Goal: Find specific page/section: Find specific page/section

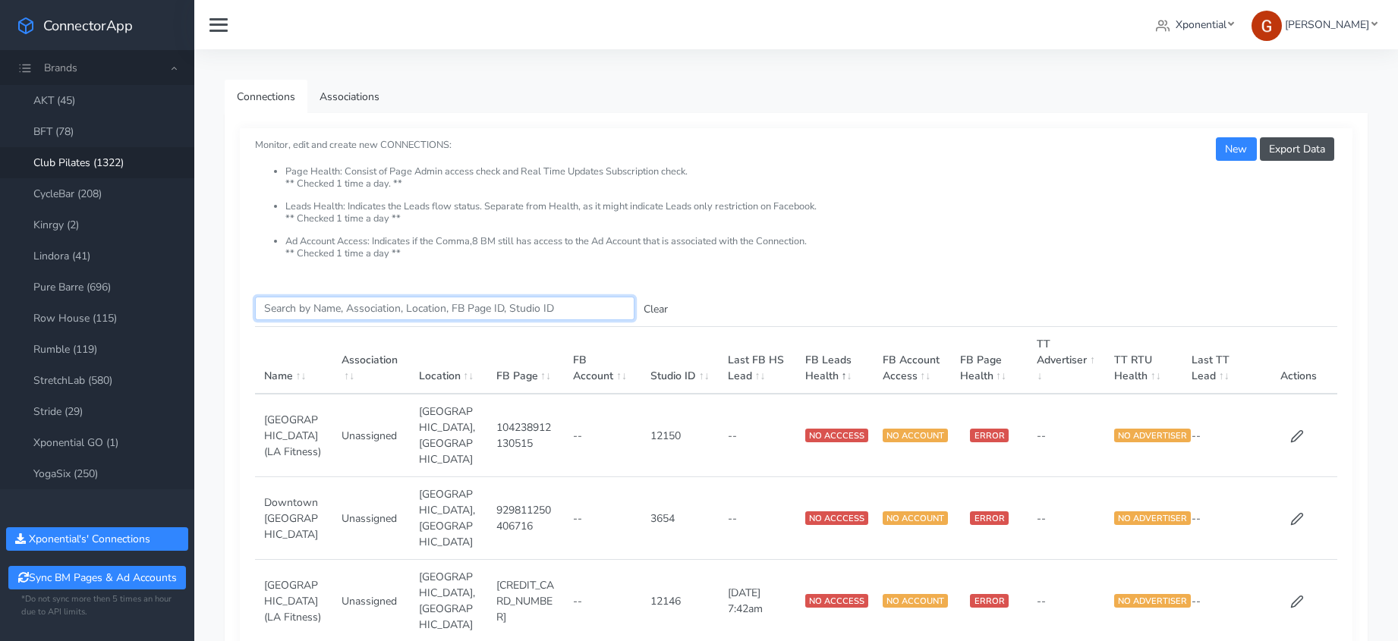
click at [333, 307] on input "Search this table" at bounding box center [444, 309] width 379 height 24
paste input "Old Metairie"
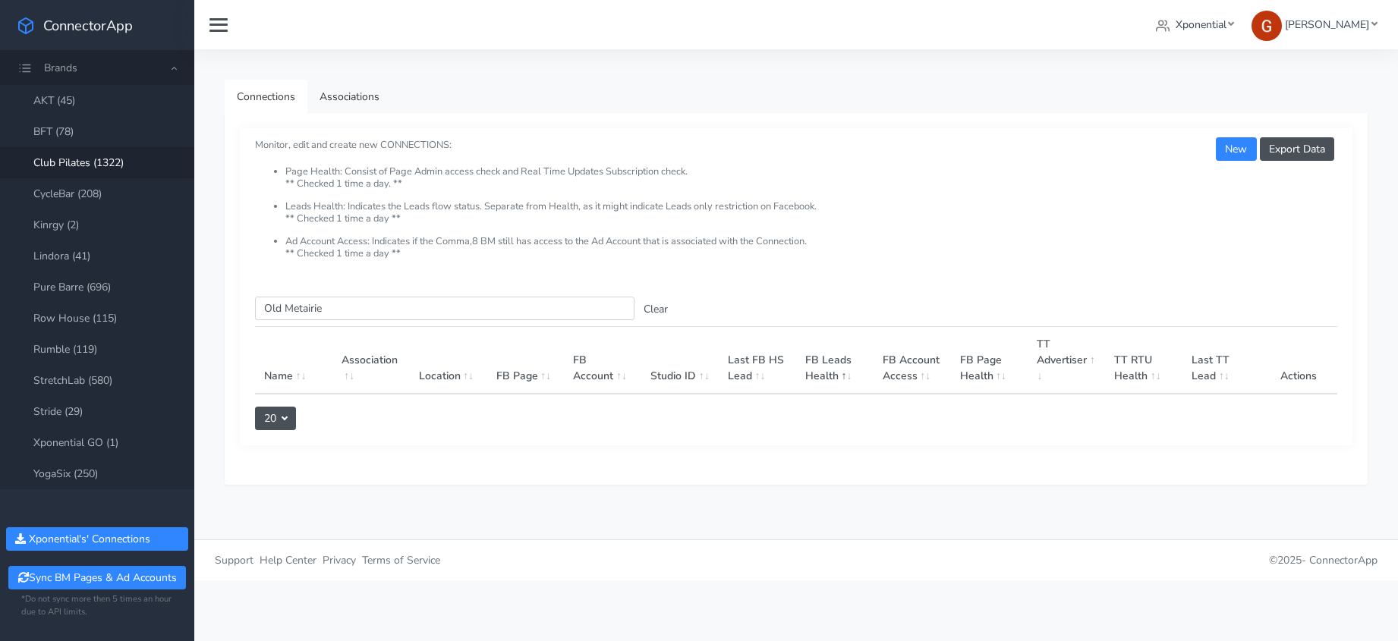
click at [102, 162] on link "Club Pilates (1322)" at bounding box center [97, 162] width 194 height 31
click at [80, 162] on link "Club Pilates (1322)" at bounding box center [97, 162] width 194 height 31
click at [292, 306] on input "Old Metairie" at bounding box center [444, 309] width 379 height 24
type input "O"
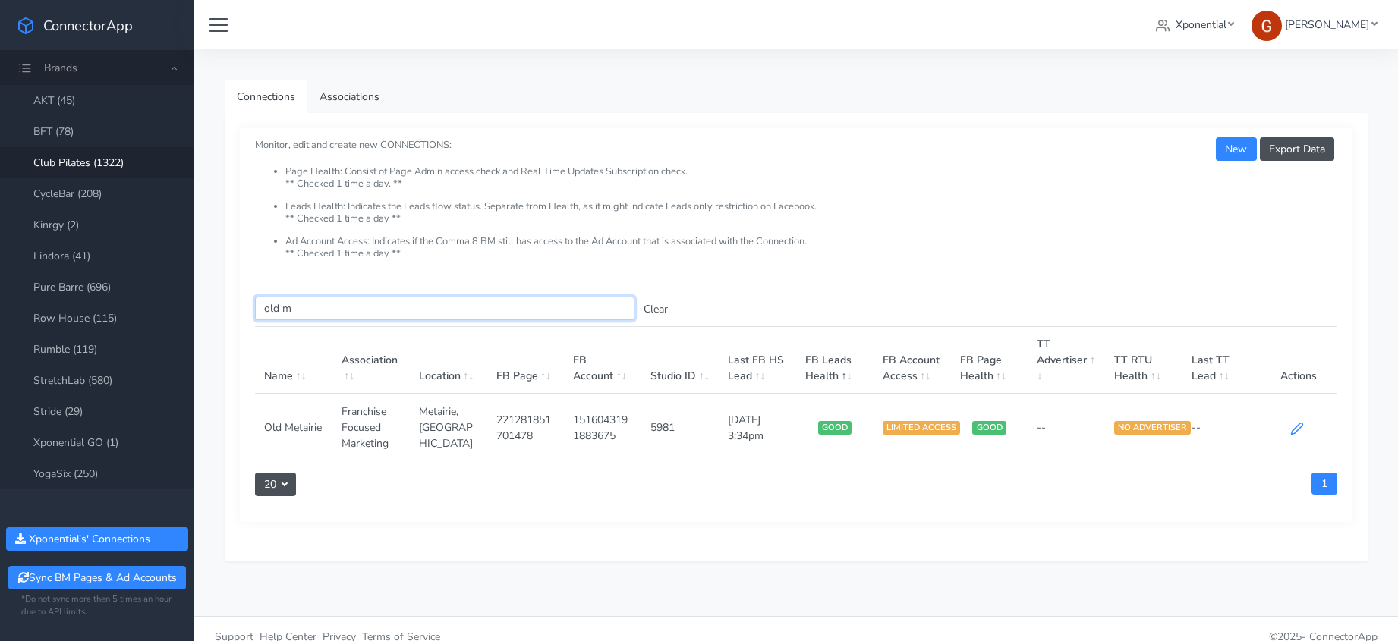
type input "old m"
click at [1292, 430] on icon at bounding box center [1296, 428] width 11 height 11
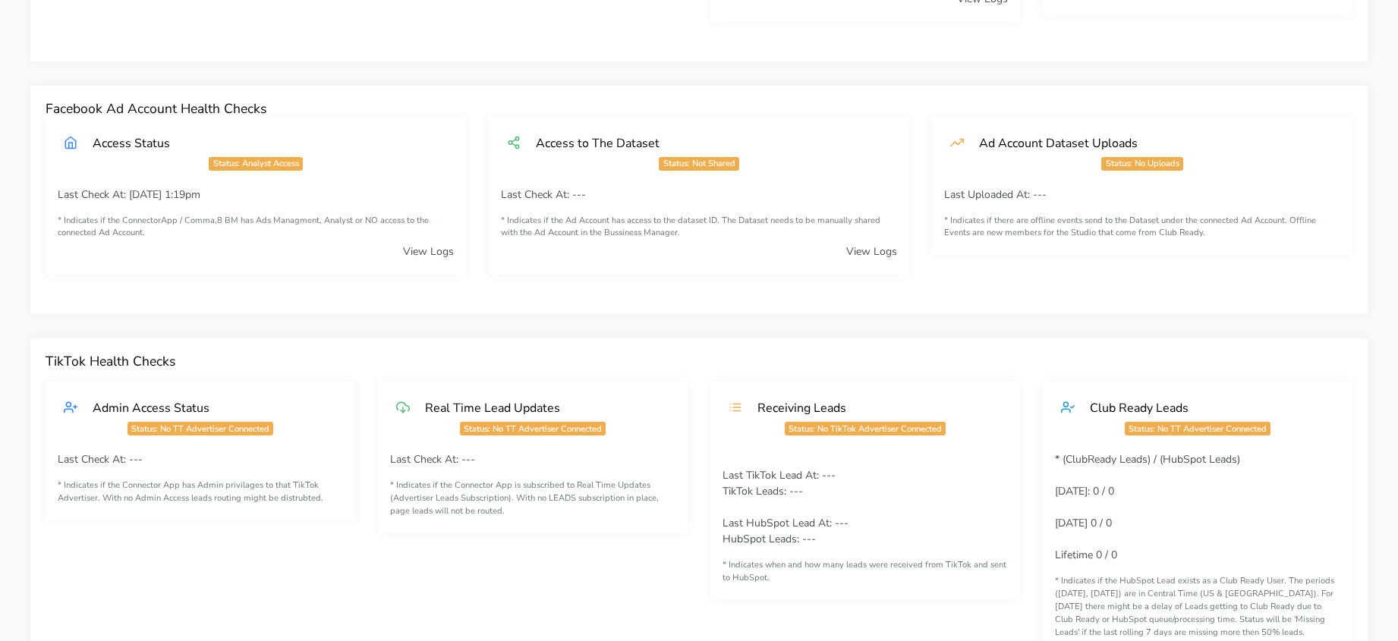
scroll to position [137, 0]
